Goal: Task Accomplishment & Management: Manage account settings

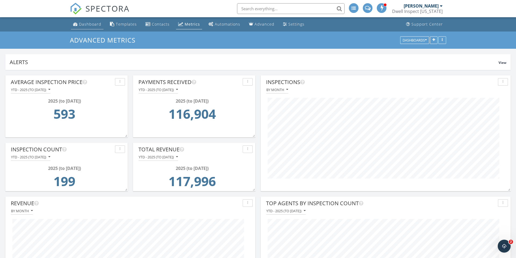
click at [88, 24] on div "Dashboard" at bounding box center [90, 24] width 22 height 5
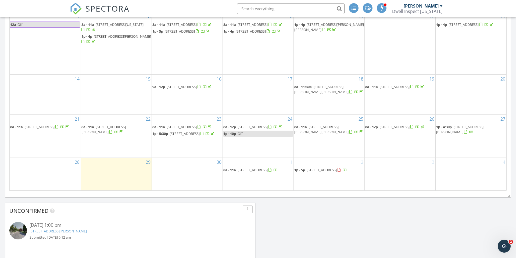
scroll to position [304, 0]
click at [461, 123] on span "2006 S Kerr St, Boise 83705" at bounding box center [459, 128] width 47 height 10
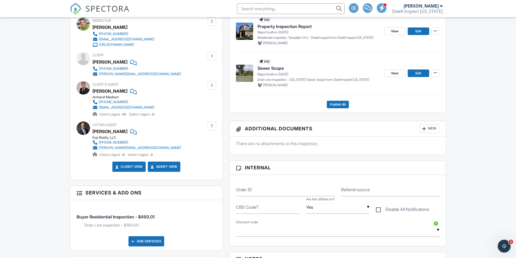
click at [278, 68] on span "Sewer Scope" at bounding box center [271, 68] width 26 height 6
